Goal: Transaction & Acquisition: Purchase product/service

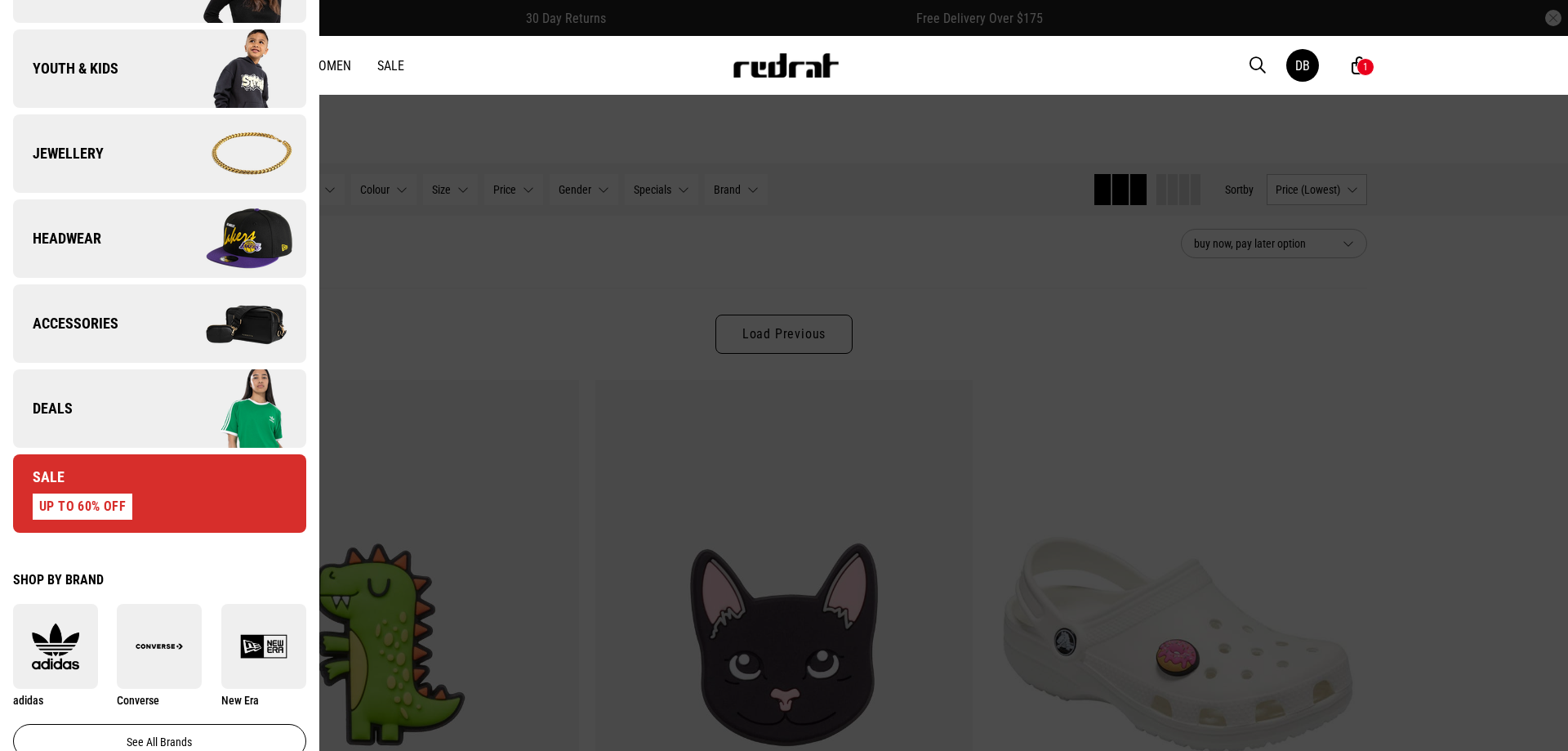
scroll to position [408, 0]
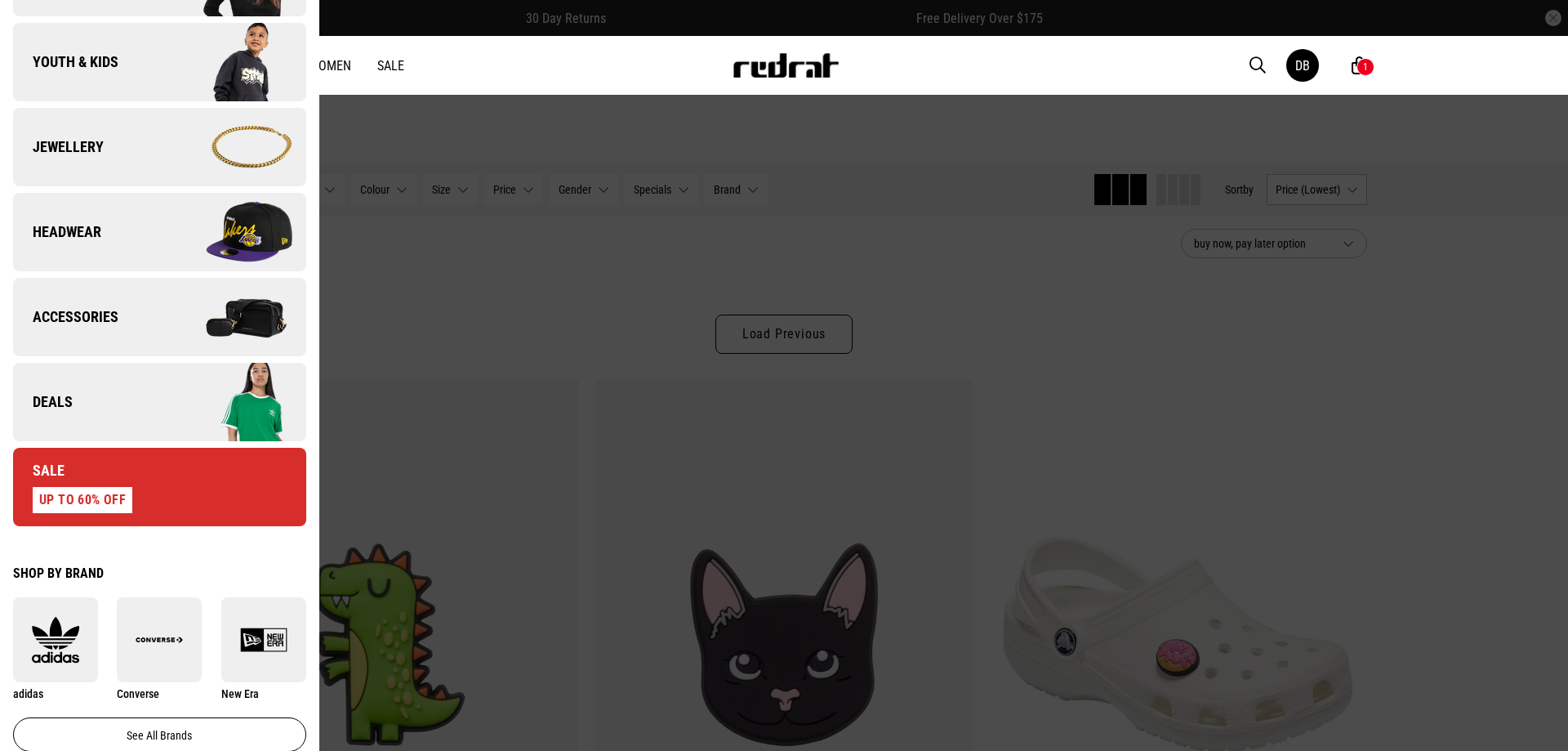
click at [57, 474] on span "Sale" at bounding box center [38, 470] width 51 height 20
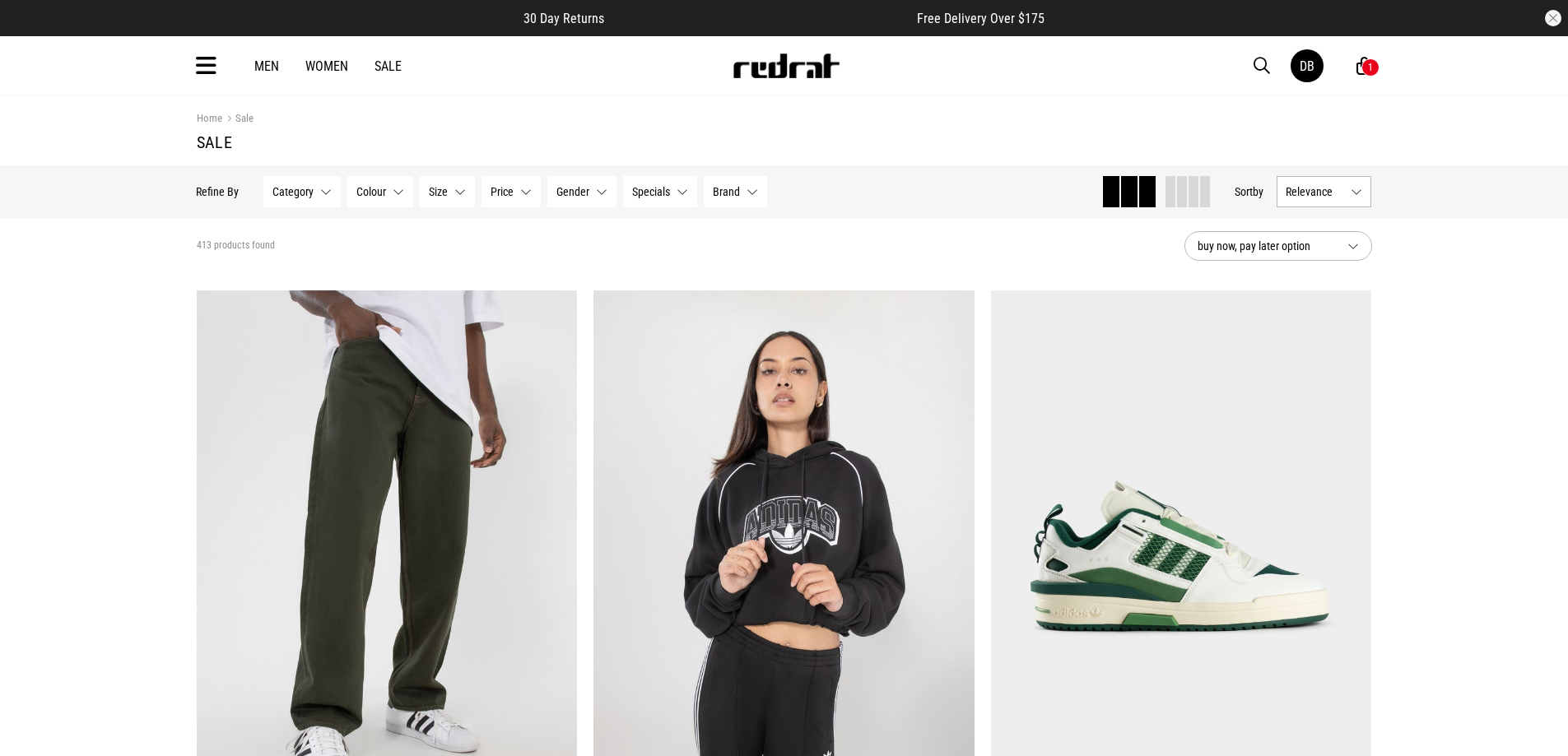
click at [205, 58] on icon at bounding box center [206, 65] width 21 height 27
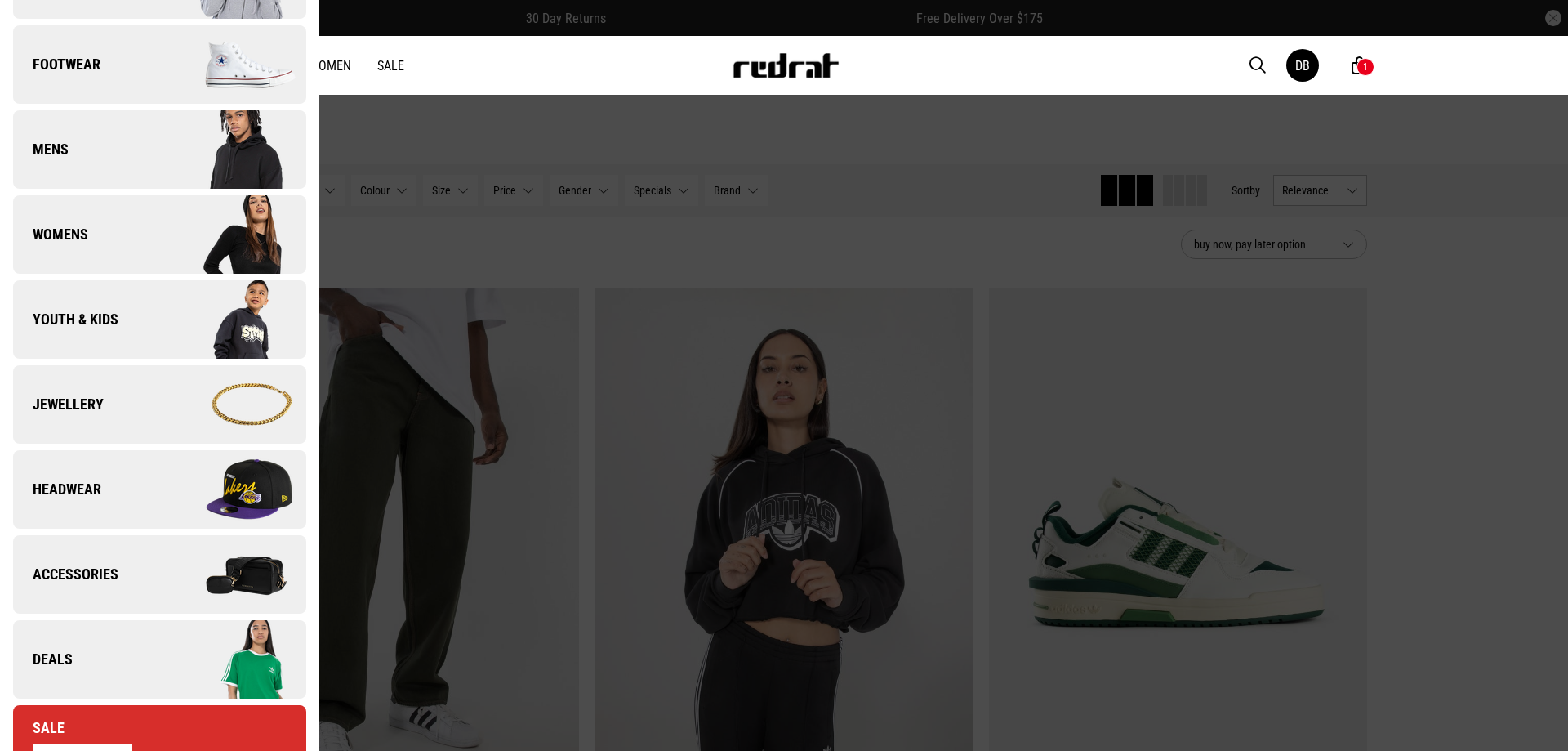
scroll to position [327, 0]
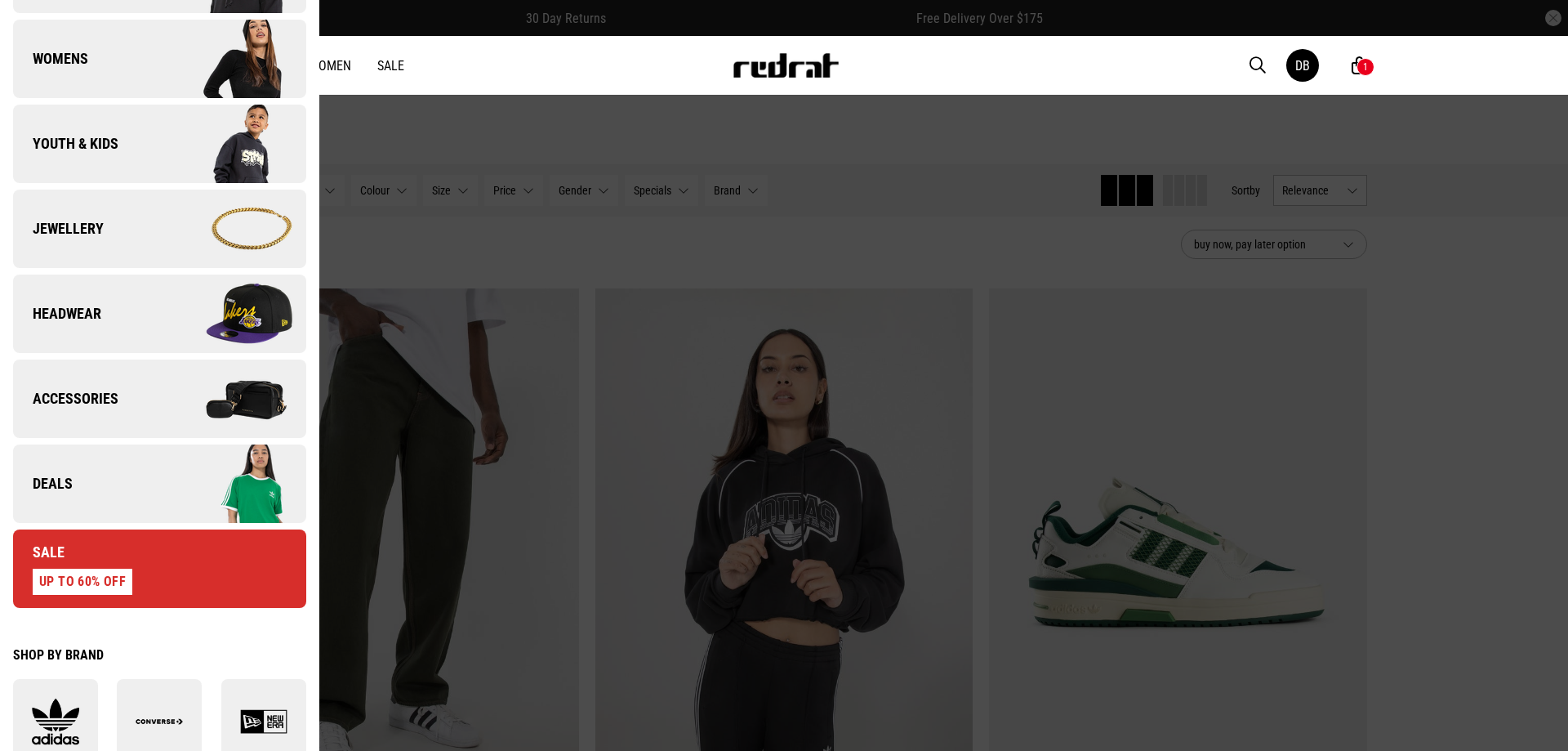
click at [55, 478] on span "Deals" at bounding box center [42, 484] width 60 height 20
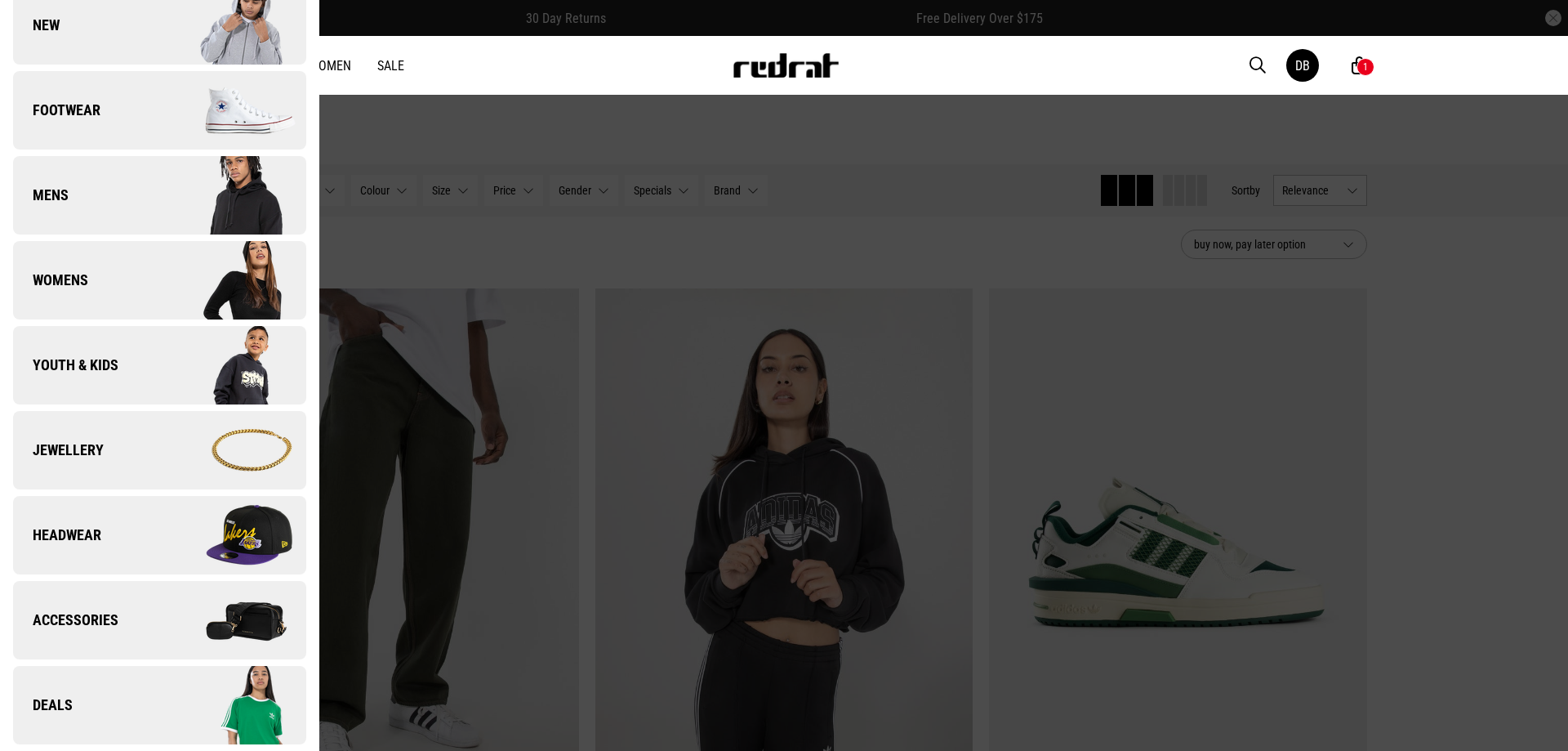
scroll to position [0, 0]
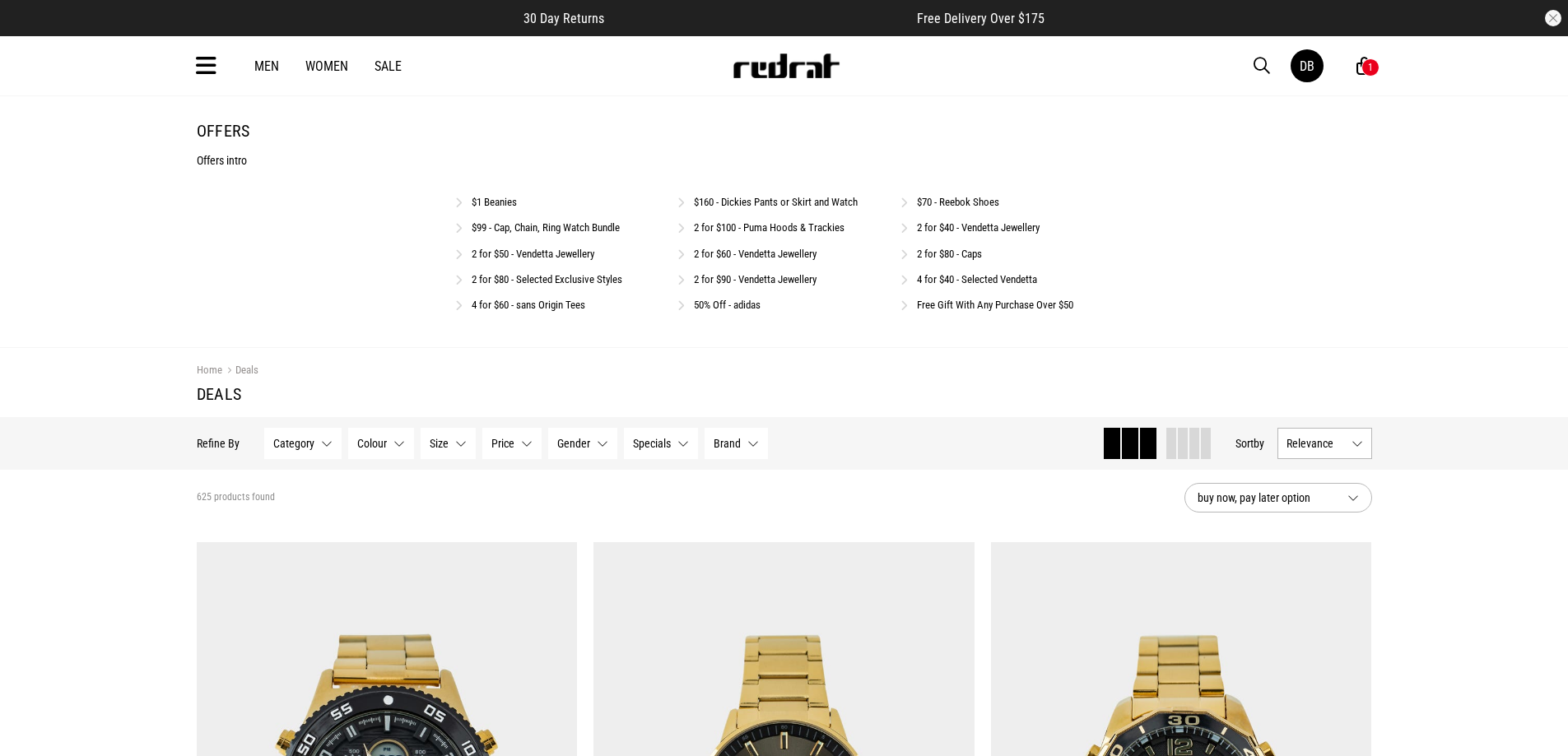
click at [736, 297] on div "50% Off - adidas" at bounding box center [784, 304] width 213 height 16
click at [704, 304] on link "50% Off - adidas" at bounding box center [727, 305] width 66 height 12
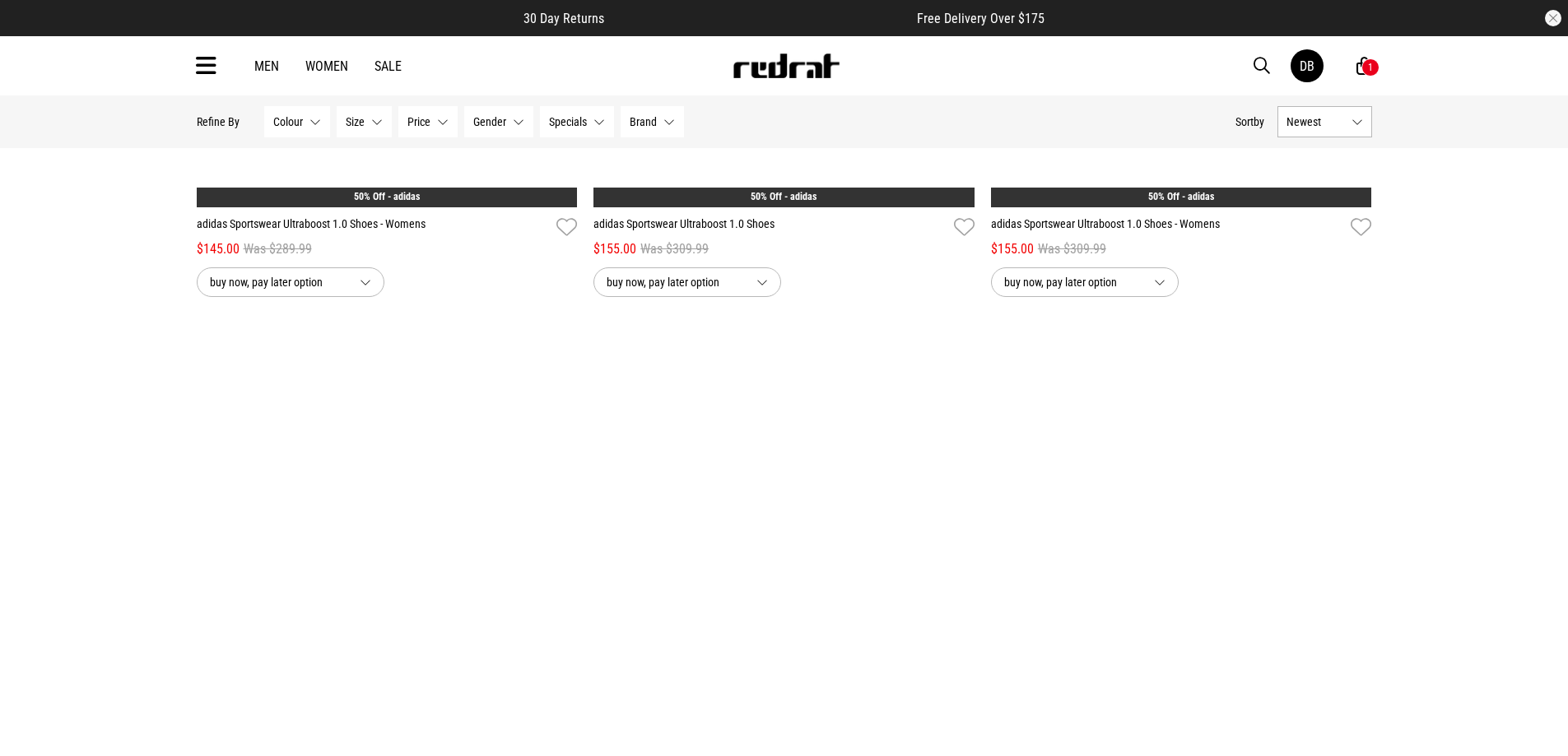
scroll to position [4936, 0]
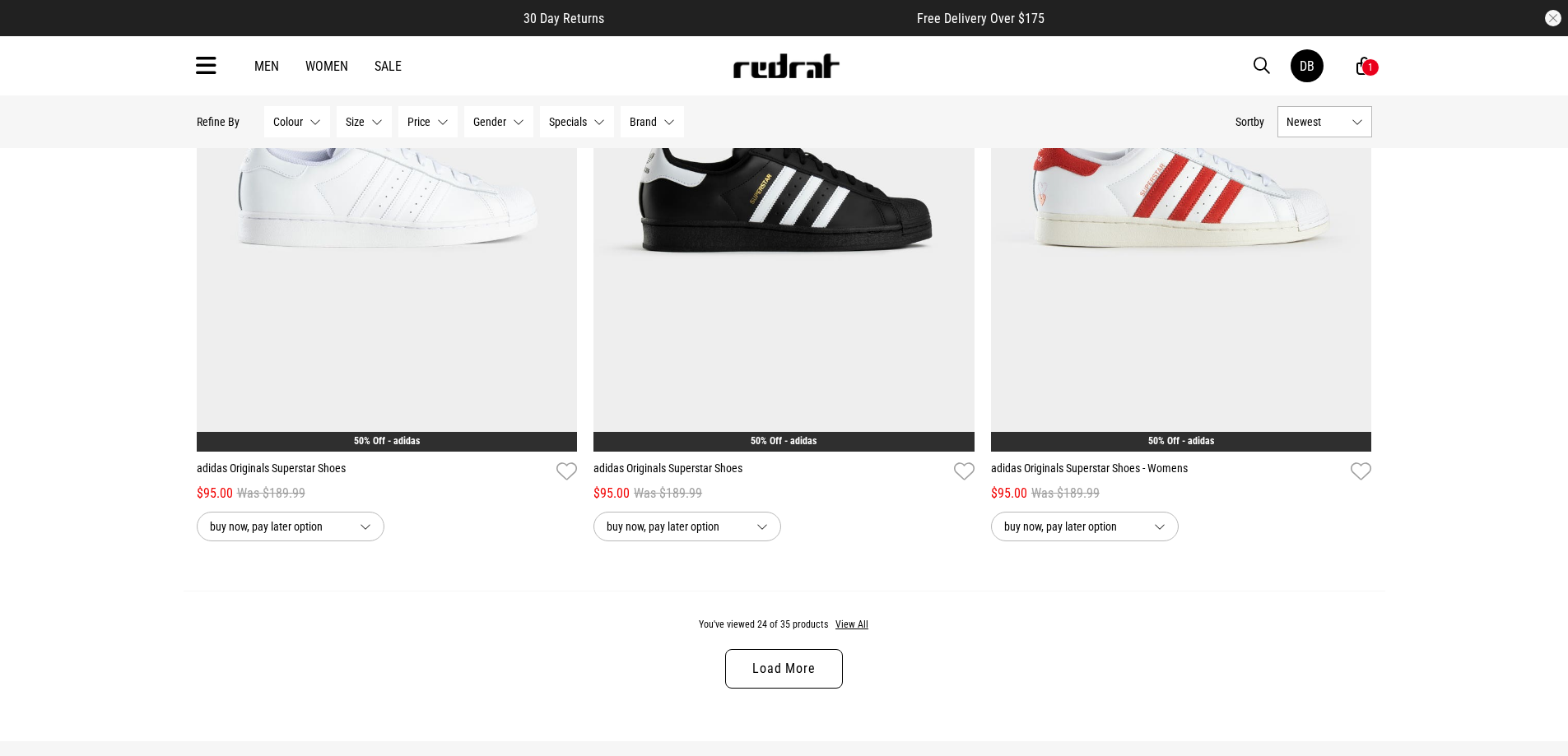
click at [784, 662] on link "Load More" at bounding box center [784, 669] width 117 height 39
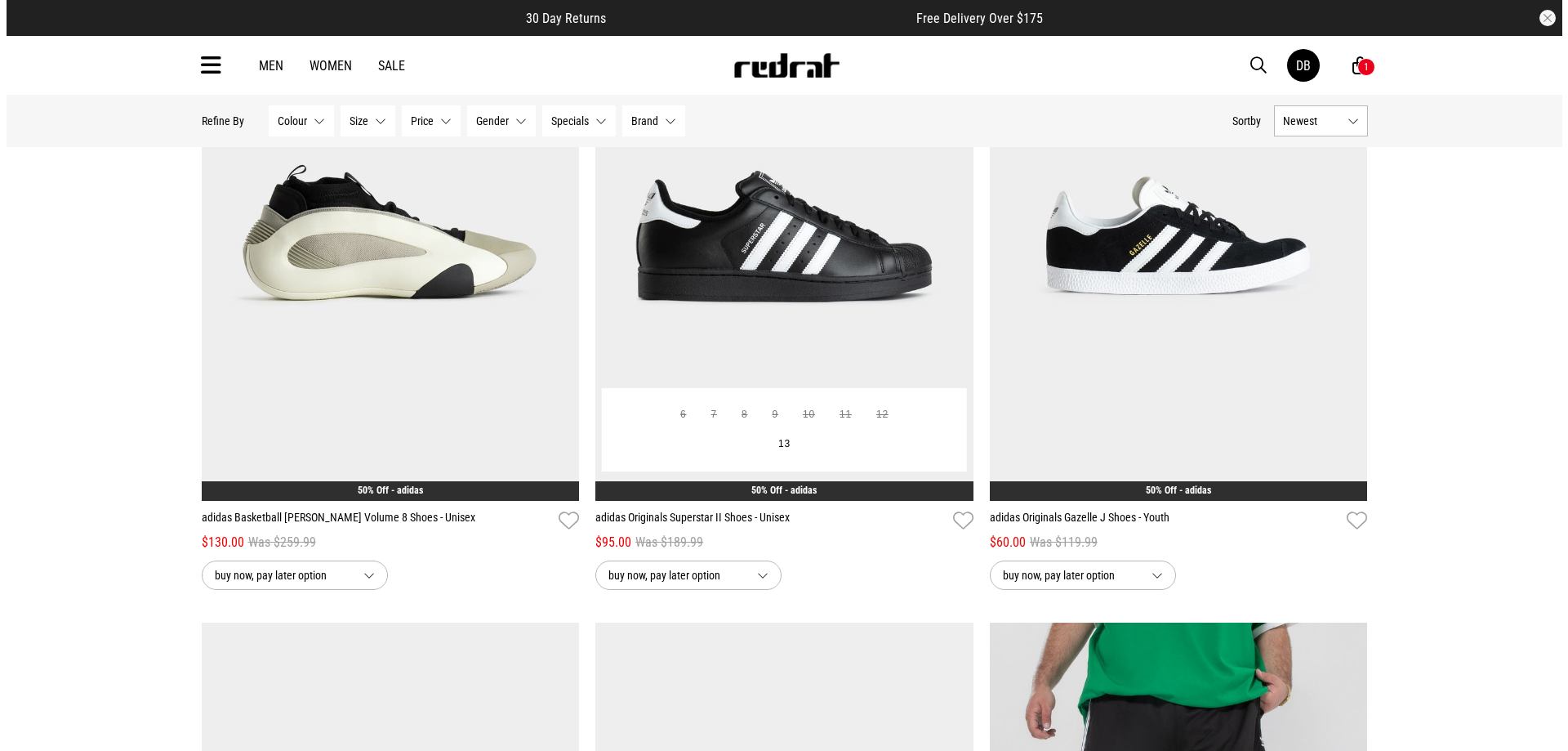
scroll to position [490, 0]
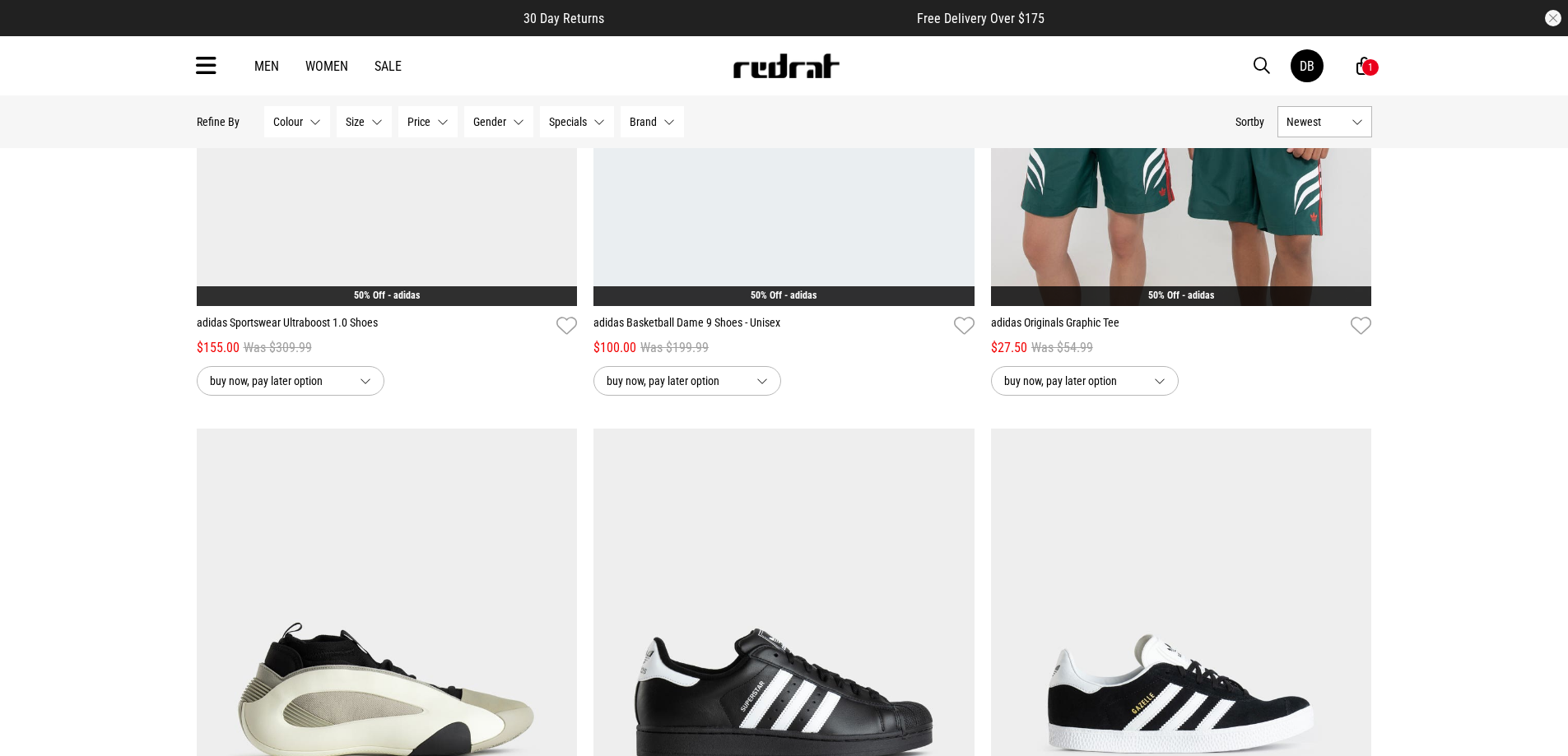
click at [1243, 62] on div "Men Women Sale DB Hi, Daril New Back Footwear Back Mens Back Womens Back Youth …" at bounding box center [784, 65] width 1202 height 59
click at [1272, 74] on button "button" at bounding box center [1270, 65] width 33 height 20
click at [889, 72] on input "search" at bounding box center [734, 66] width 494 height 33
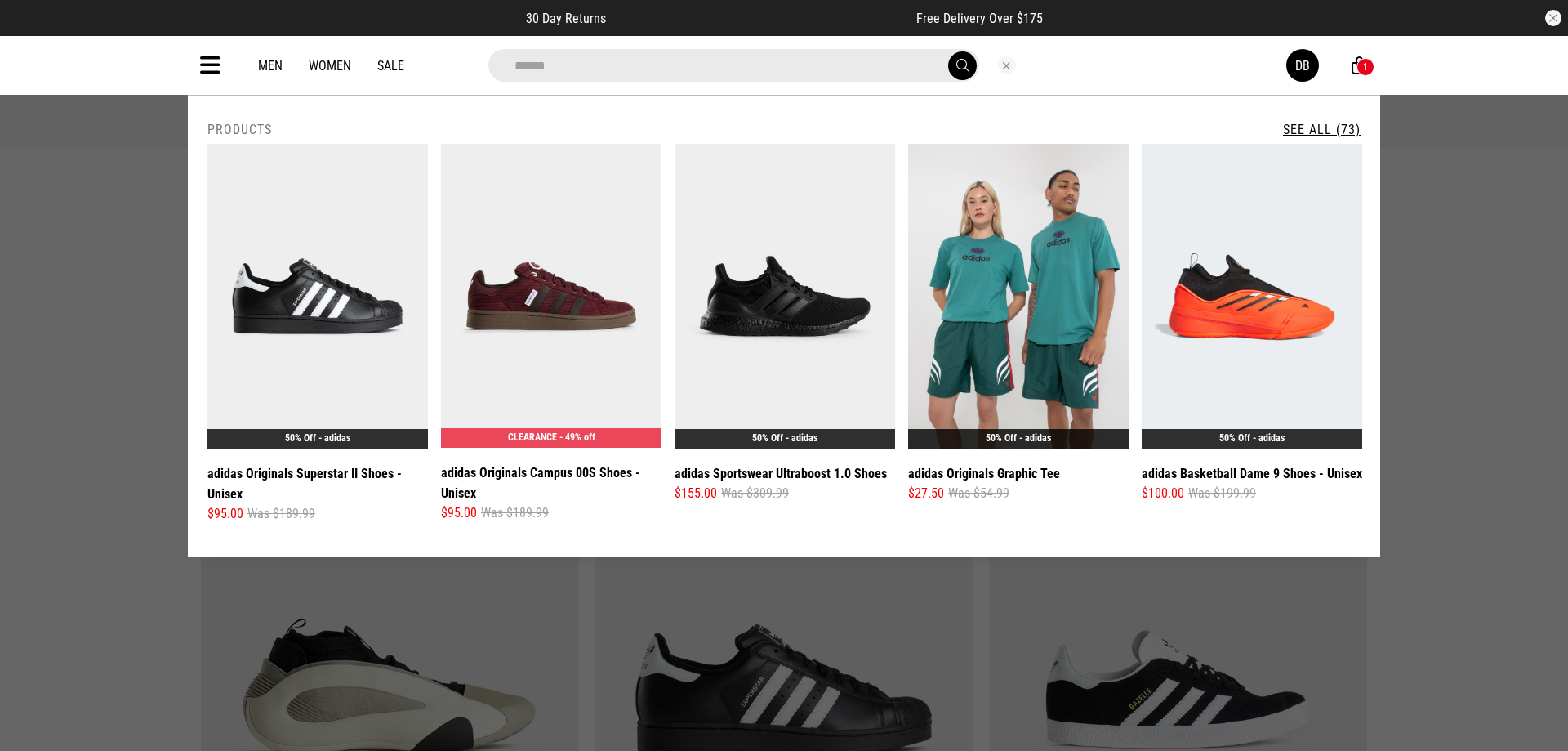
type input "******"
click at [948, 51] on button "submit" at bounding box center [962, 65] width 29 height 29
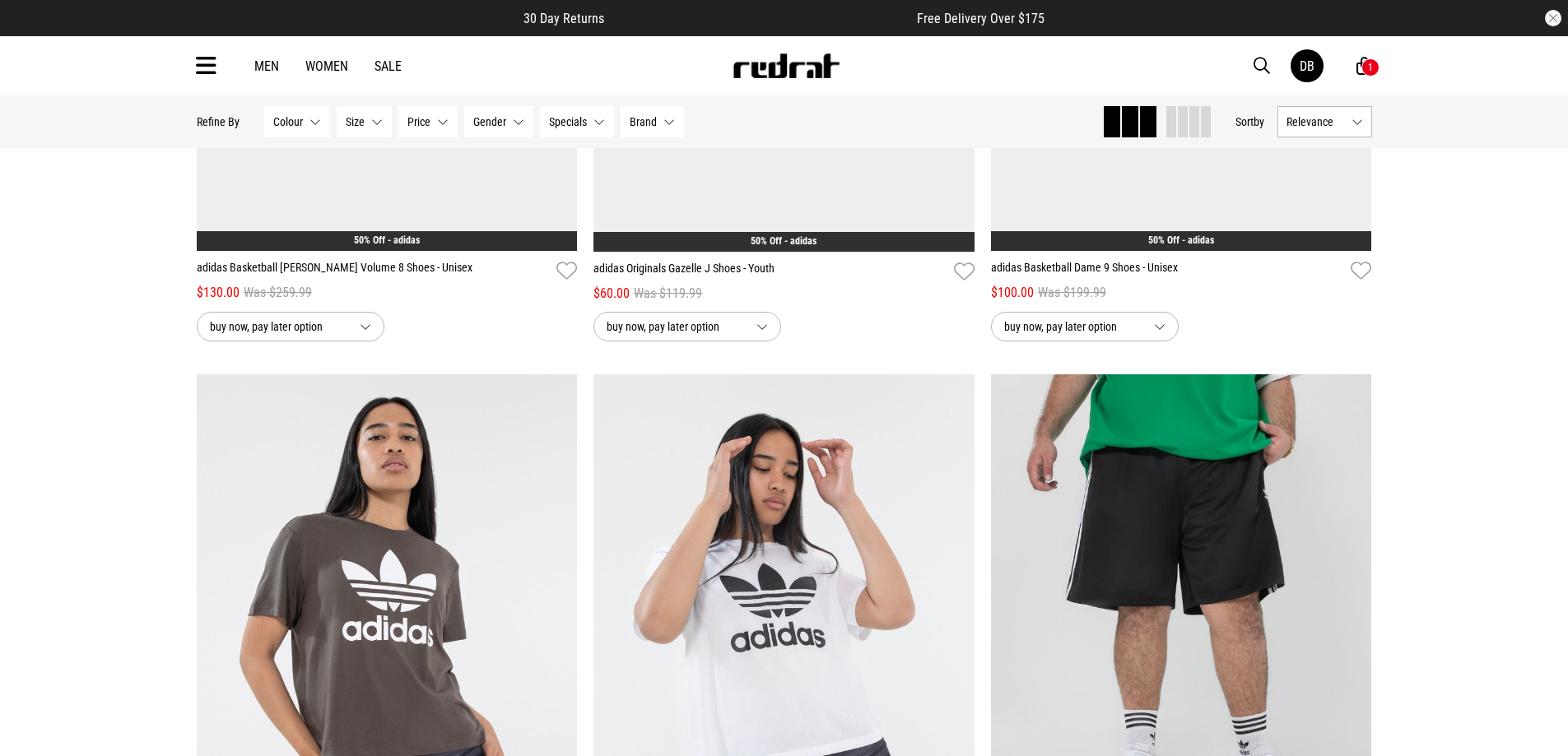
scroll to position [2139, 0]
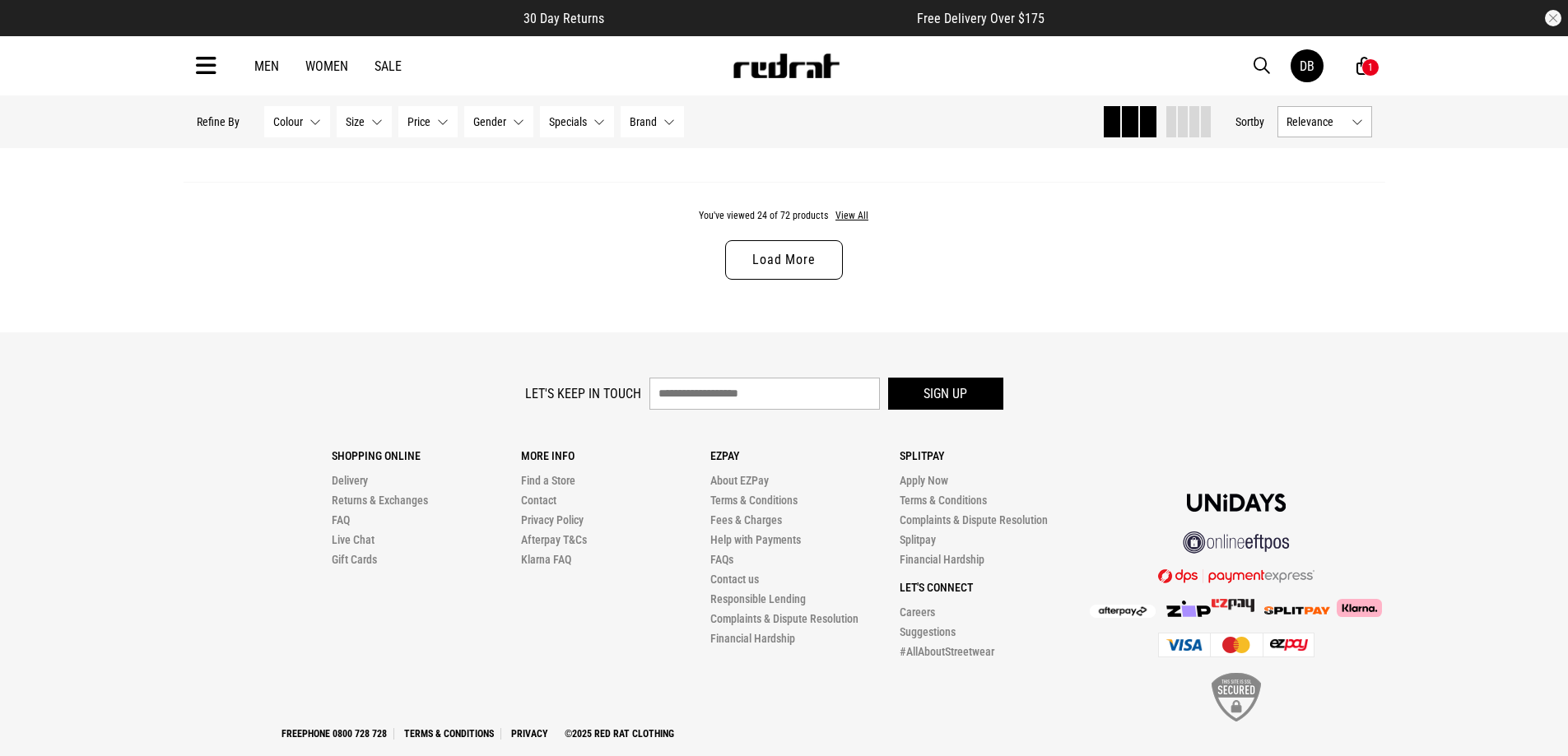
click at [770, 269] on link "Load More" at bounding box center [784, 259] width 117 height 39
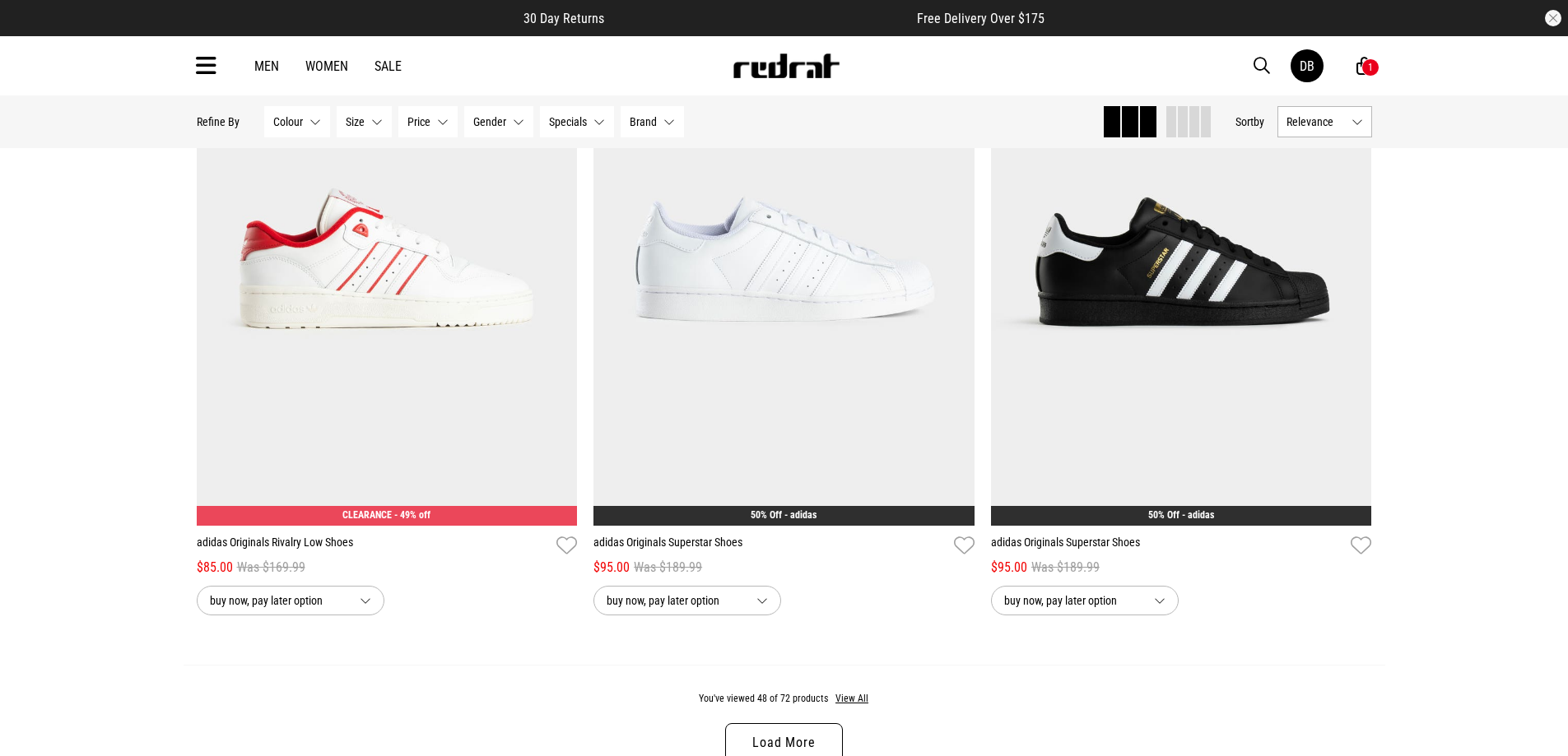
scroll to position [10303, 0]
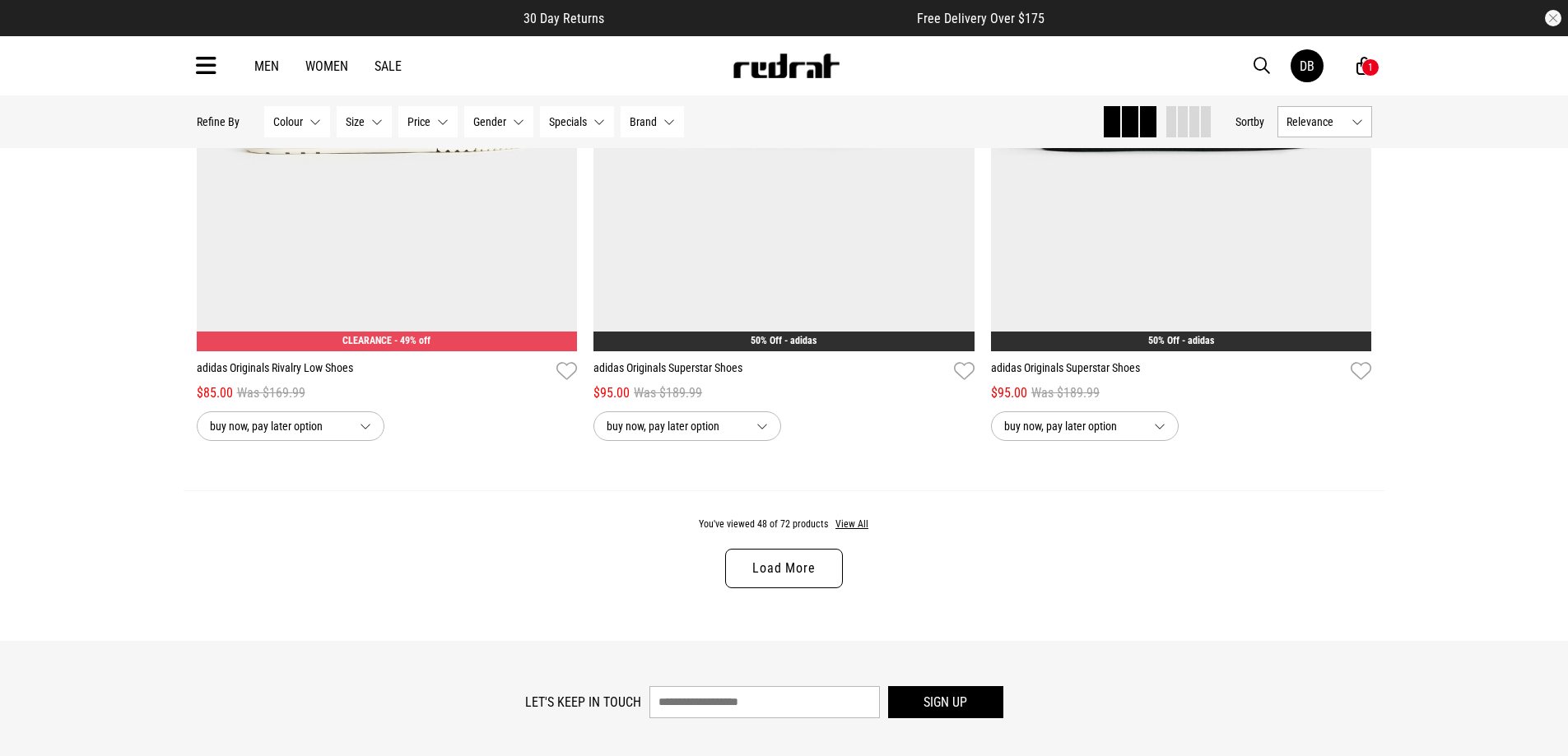
click at [798, 572] on link "Load More" at bounding box center [784, 568] width 117 height 39
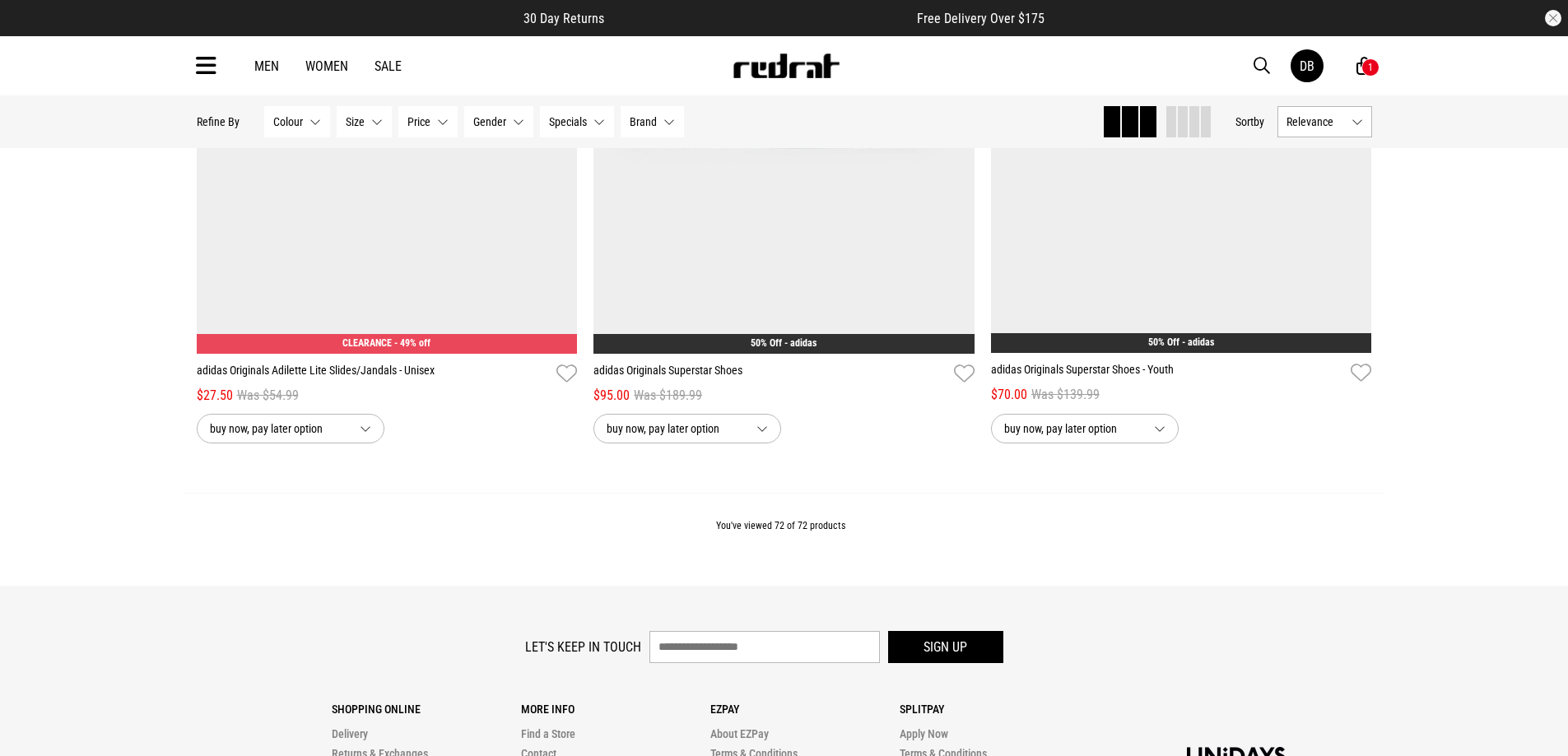
scroll to position [15722, 0]
